Goal: Task Accomplishment & Management: Use online tool/utility

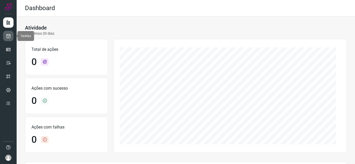
click at [7, 37] on icon at bounding box center [8, 36] width 5 height 5
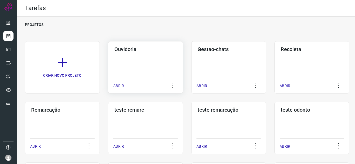
click at [122, 85] on p "ABRIR" at bounding box center [118, 85] width 11 height 5
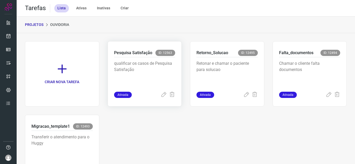
click at [121, 97] on span "Ativada" at bounding box center [123, 95] width 18 height 6
click at [161, 97] on icon at bounding box center [164, 95] width 6 height 6
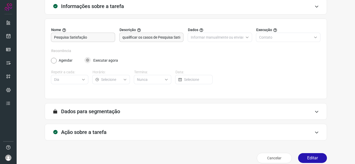
scroll to position [38, 0]
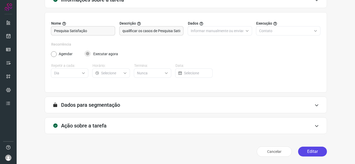
click at [312, 150] on button "Editar" at bounding box center [312, 152] width 29 height 10
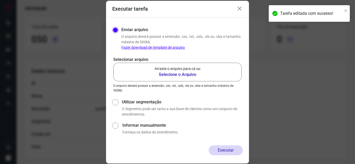
click at [185, 76] on b "Selecione o Arquivo" at bounding box center [178, 75] width 46 height 6
click at [0, 0] on input "Arraste o arquivo para cá ou Selecione o Arquivo" at bounding box center [0, 0] width 0 height 0
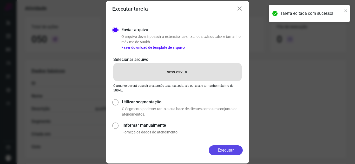
click at [232, 149] on button "Executar" at bounding box center [226, 151] width 34 height 10
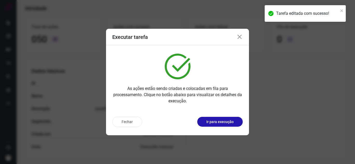
click at [219, 118] on button "Ir para execução" at bounding box center [219, 122] width 45 height 10
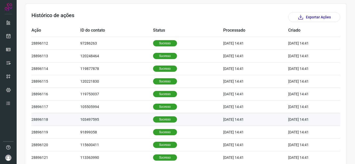
scroll to position [177, 0]
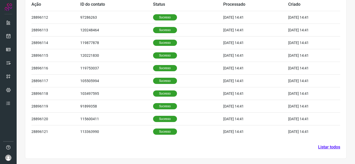
click at [322, 147] on link "Listar todos" at bounding box center [329, 147] width 22 height 6
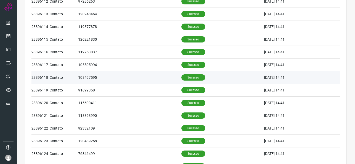
scroll to position [98, 0]
